Goal: Check status: Check status

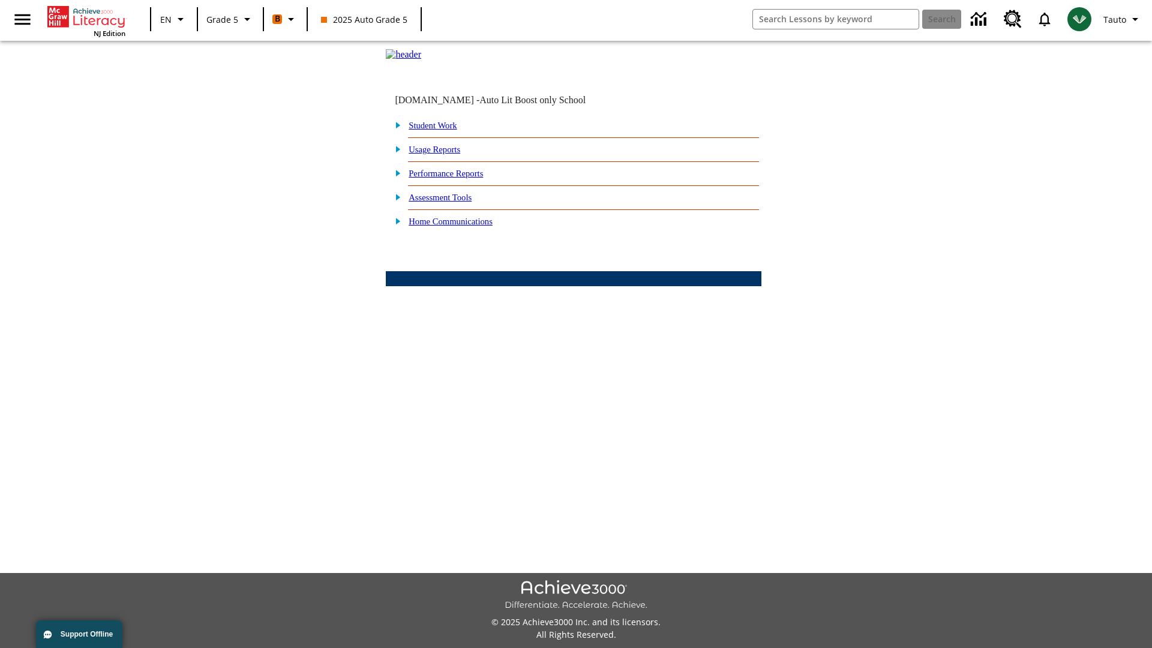
click at [441, 130] on link "Student Work" at bounding box center [432, 126] width 48 height 10
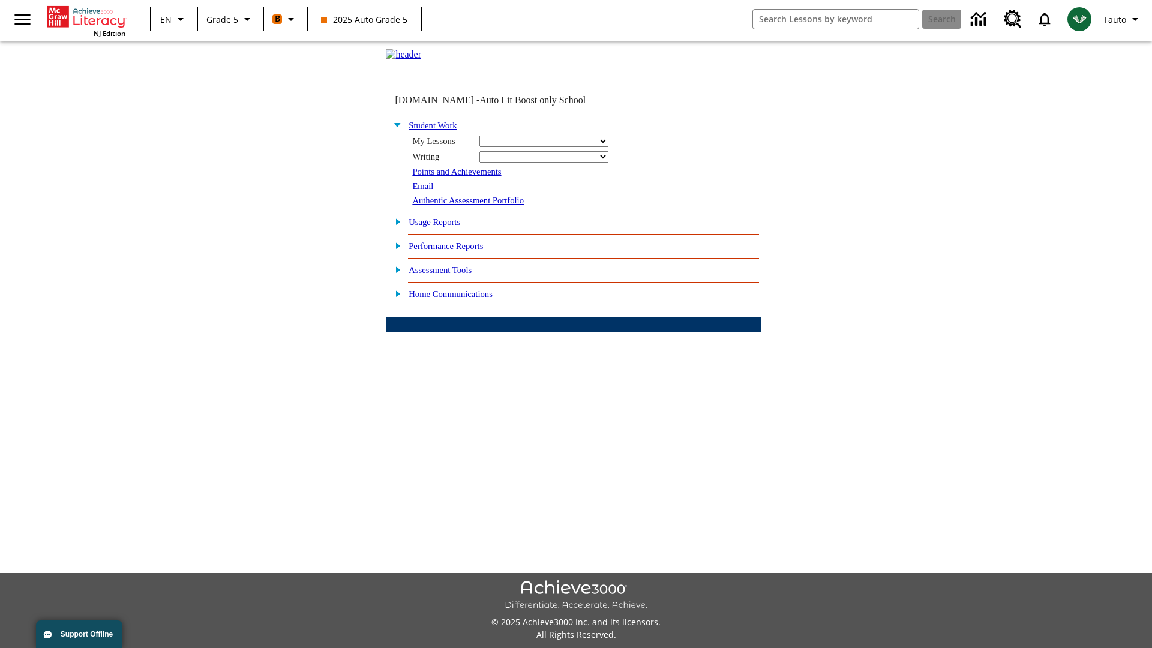
select select "/options/reports/?report_id=12&atype=21&section=2"
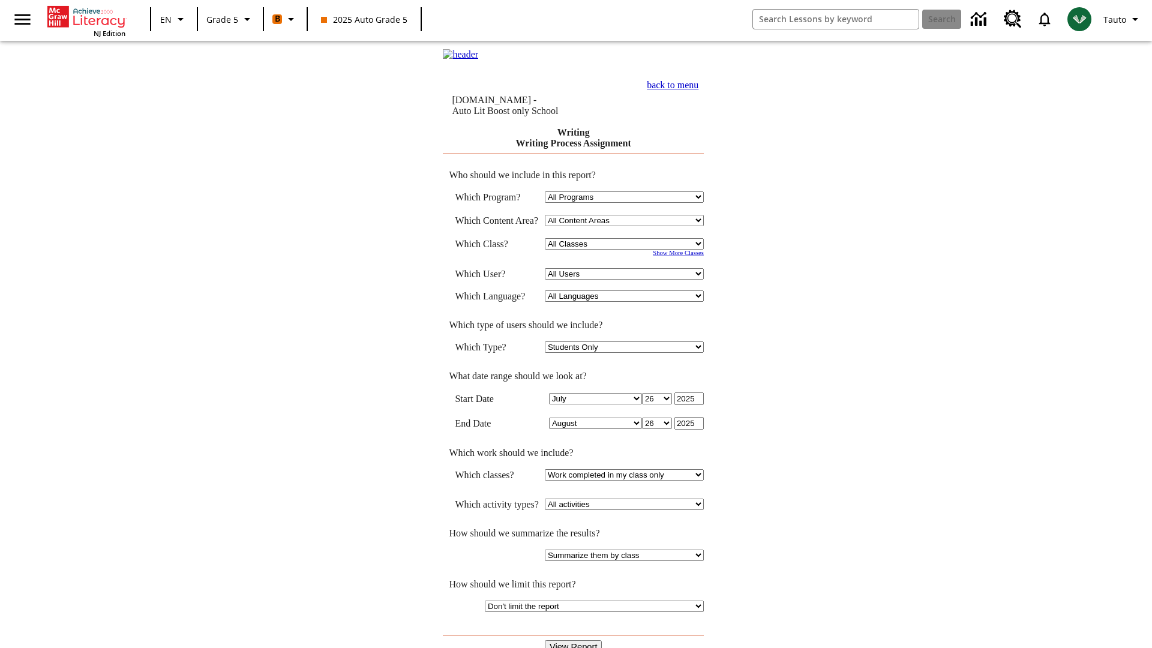
click at [627, 245] on select "Select a Class: All Classes 2025 Auto Grade 5 OL 2025 Auto Grade 6" at bounding box center [624, 243] width 159 height 11
select select "11133131"
click at [627, 275] on select "All Users Cat, Sautoen Cat, Sautoes Cat, Sautoss Donotlogin, Sautoen Twoschools…" at bounding box center [624, 273] width 159 height 11
select select "21437107"
click at [573, 640] on input "View Report" at bounding box center [574, 646] width 58 height 13
